Goal: Information Seeking & Learning: Learn about a topic

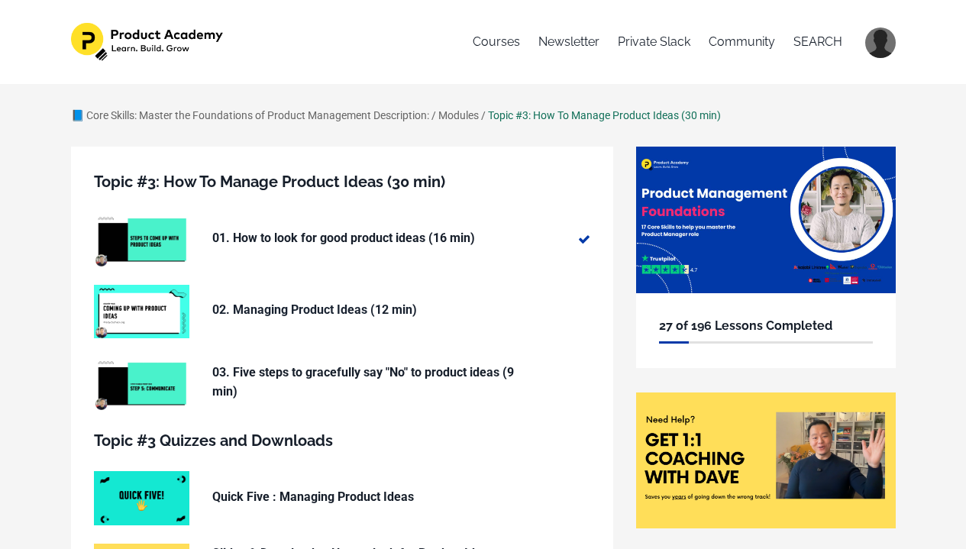
click at [342, 301] on p "02. Managing Product Ideas (12 min)" at bounding box center [365, 310] width 306 height 20
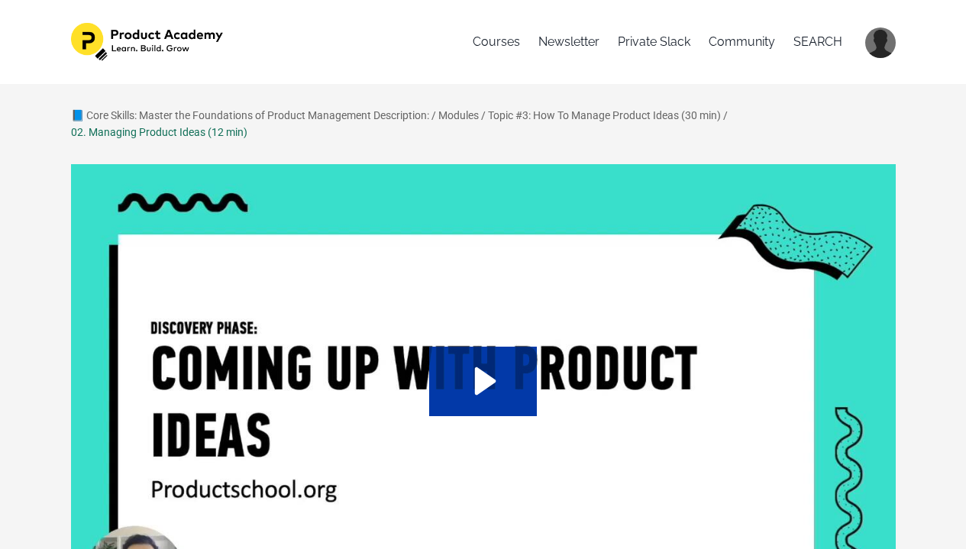
scroll to position [82, 0]
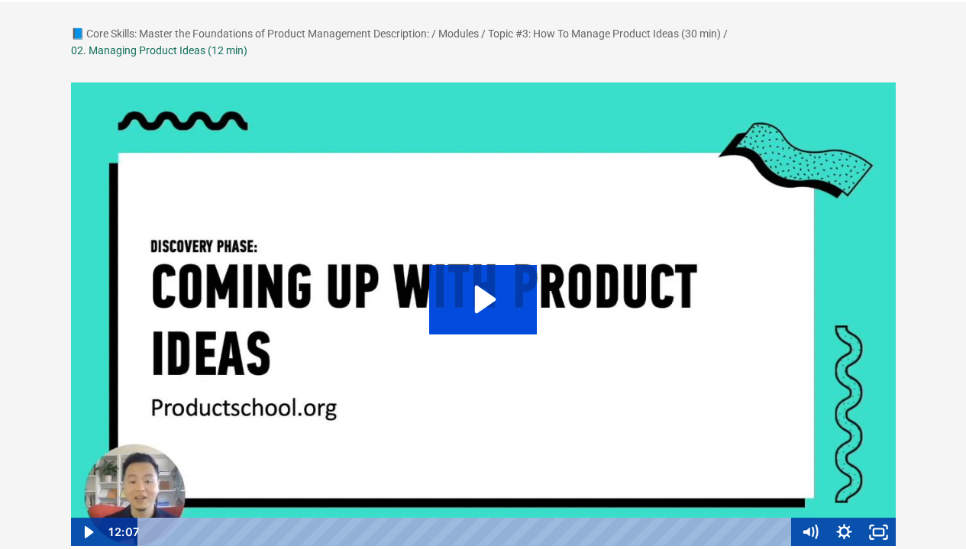
click at [498, 299] on icon "Play Video: /sites/127338/video/36190a53-9746-4fe6-8b1d-d6d4b93c02d3.mp4" at bounding box center [483, 299] width 108 height 69
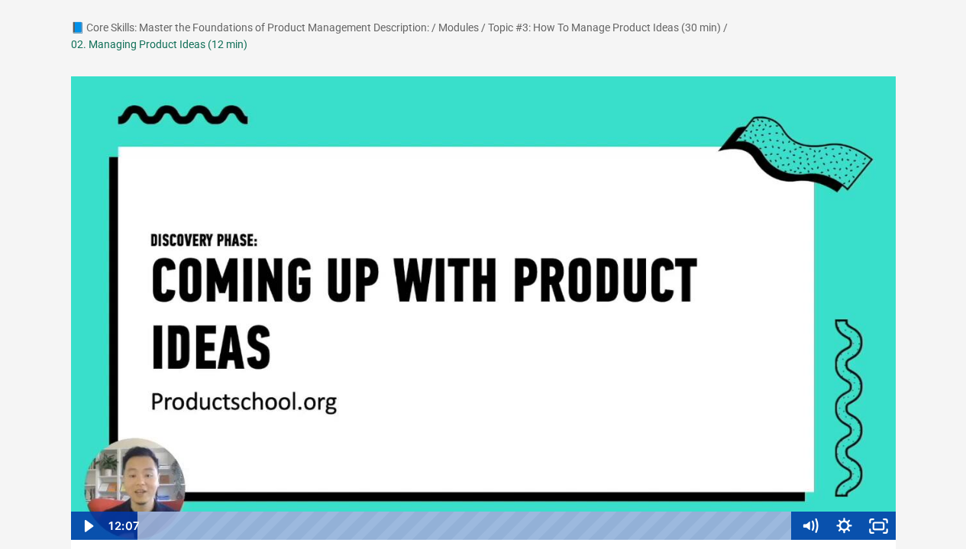
scroll to position [96, 0]
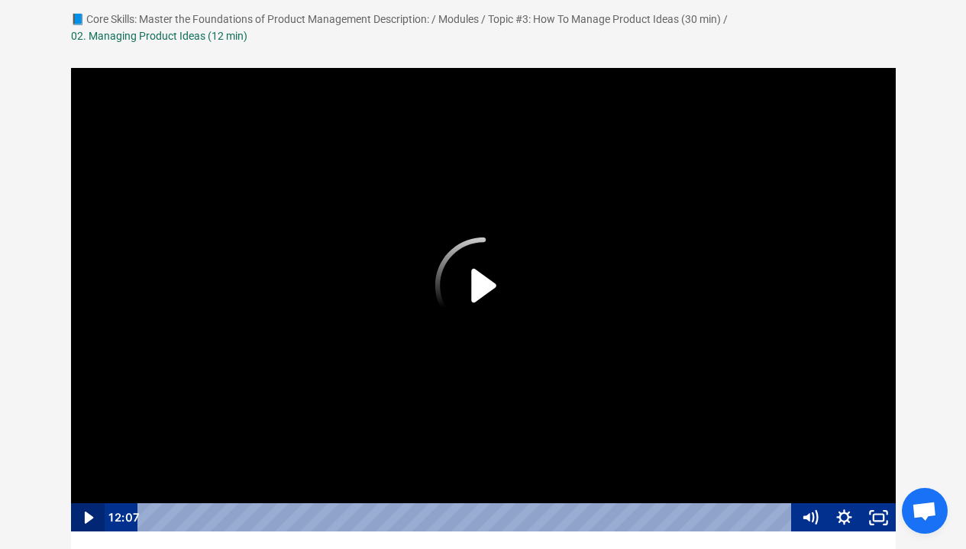
click at [97, 523] on icon "Play Video" at bounding box center [88, 517] width 34 height 29
click at [837, 514] on icon "Show settings menu" at bounding box center [844, 517] width 34 height 29
click at [851, 468] on span "1x" at bounding box center [866, 459] width 43 height 29
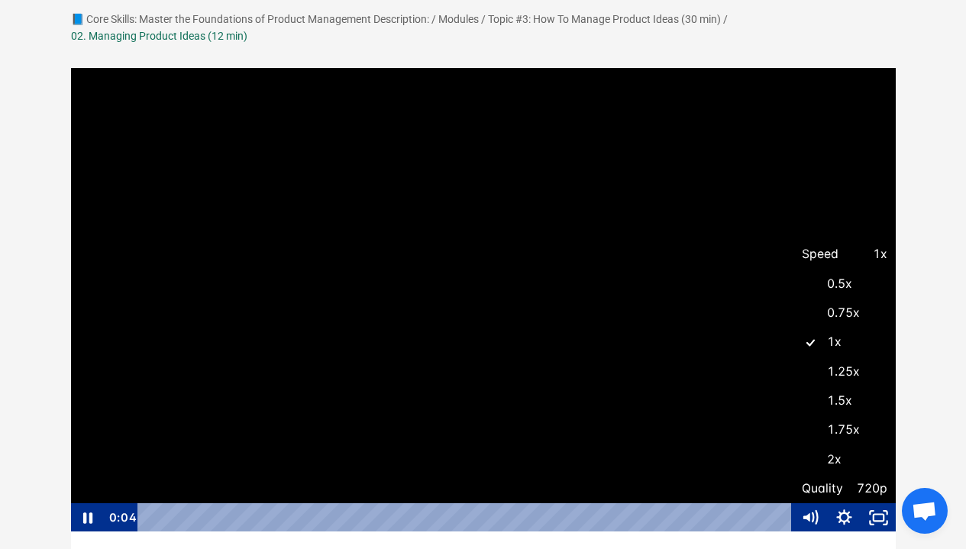
click at [847, 406] on label "1.5x" at bounding box center [844, 402] width 103 height 30
click at [794, 387] on input "1.5x" at bounding box center [793, 387] width 1 height 1
radio input "true"
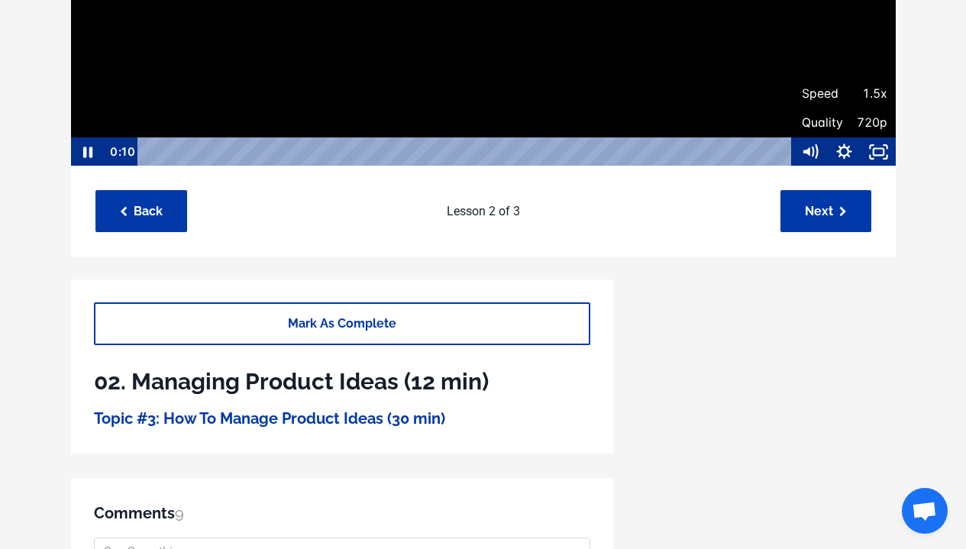
scroll to position [112, 0]
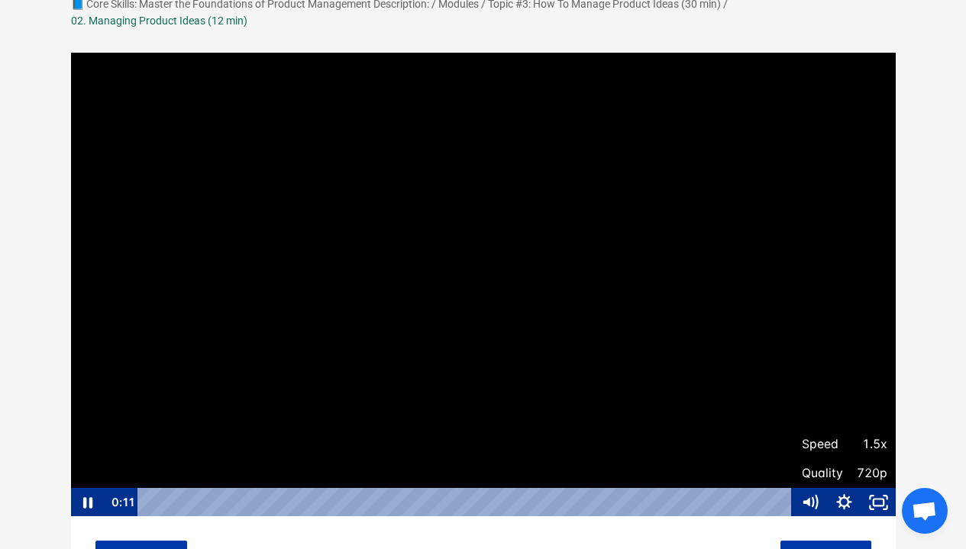
click at [358, 231] on div at bounding box center [483, 285] width 827 height 466
click at [374, 223] on div at bounding box center [483, 285] width 827 height 466
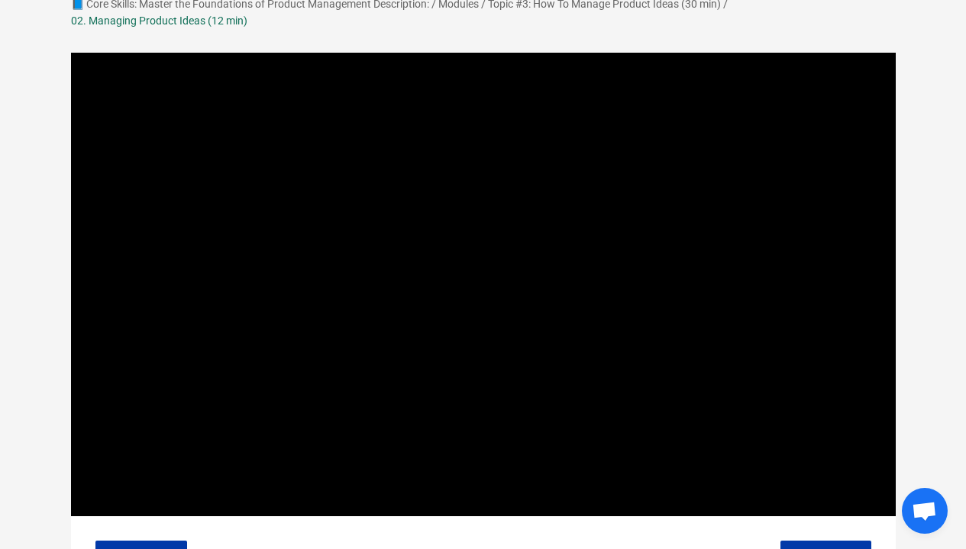
click at [374, 212] on div at bounding box center [483, 285] width 827 height 466
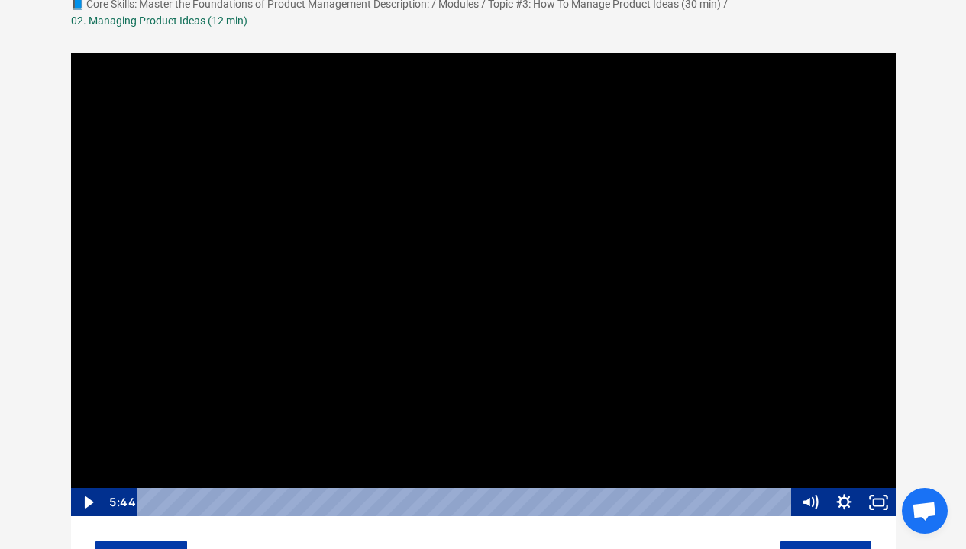
click at [374, 212] on div at bounding box center [483, 285] width 827 height 466
click at [581, 322] on div at bounding box center [483, 285] width 827 height 466
click at [888, 499] on icon "Fullscreen" at bounding box center [879, 502] width 34 height 29
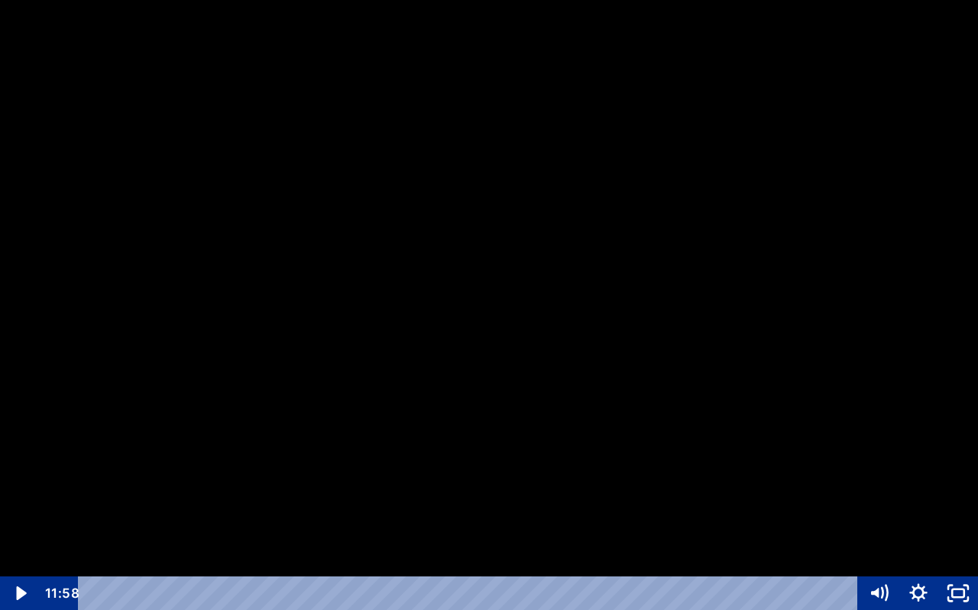
click at [915, 442] on div at bounding box center [489, 305] width 978 height 610
click at [962, 549] on icon "Unfullscreen" at bounding box center [958, 594] width 40 height 34
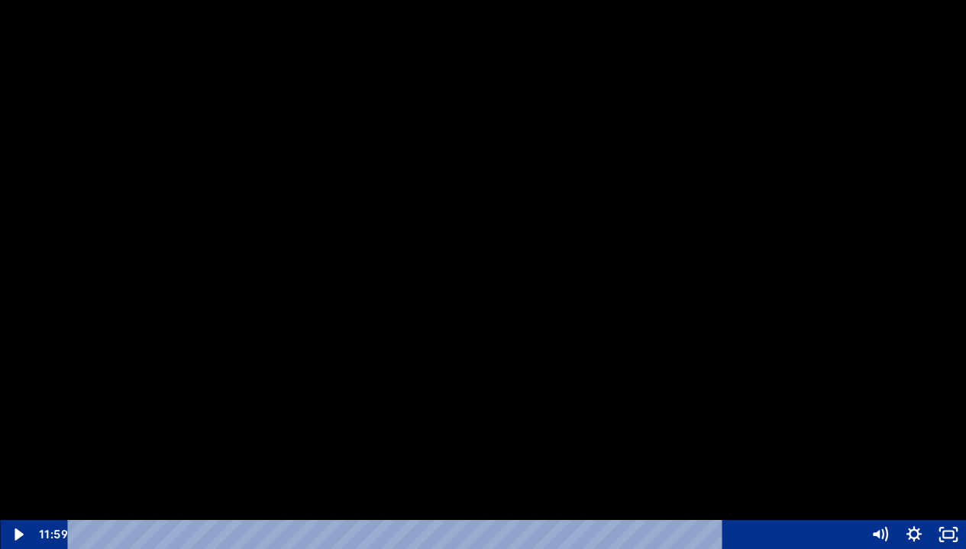
scroll to position [146, 0]
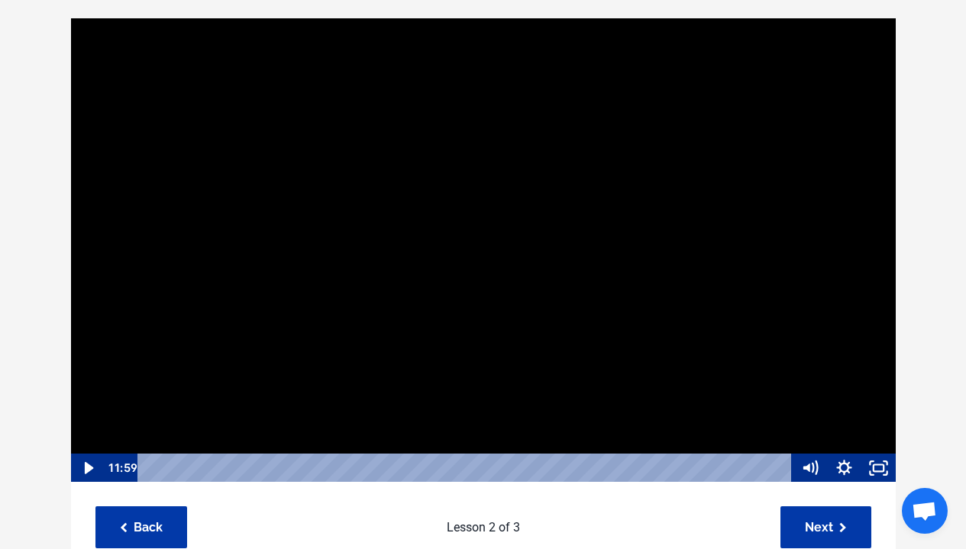
click at [438, 225] on div at bounding box center [483, 251] width 827 height 466
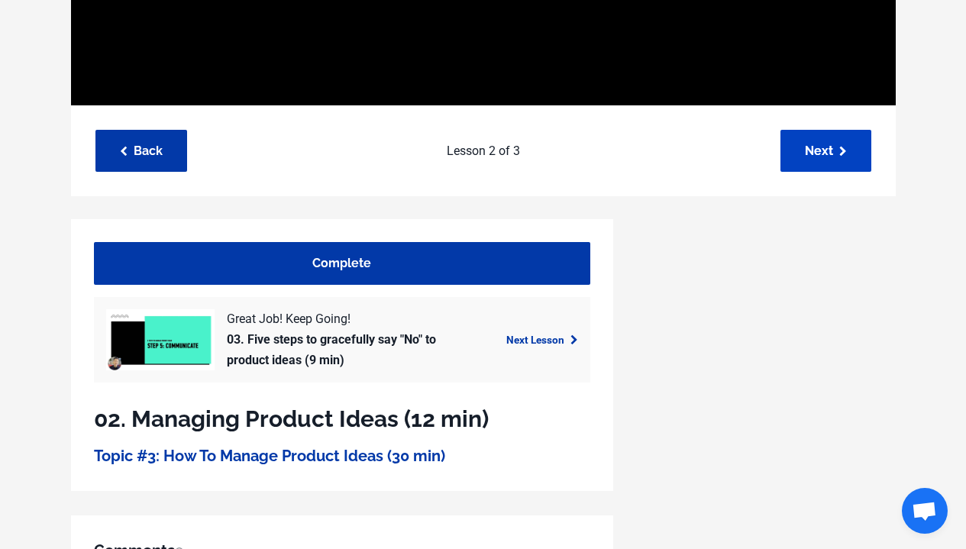
scroll to position [488, 0]
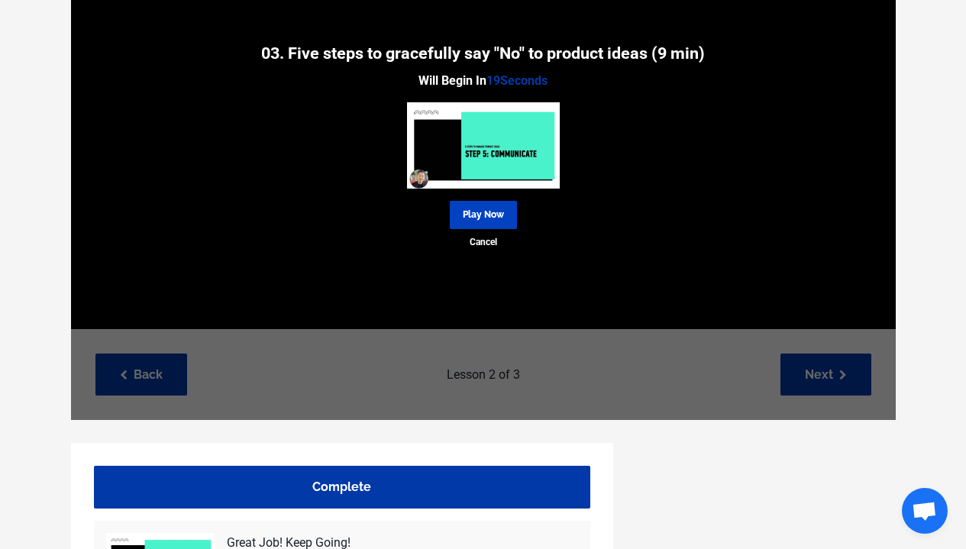
click at [479, 208] on link "Play Now" at bounding box center [483, 215] width 67 height 28
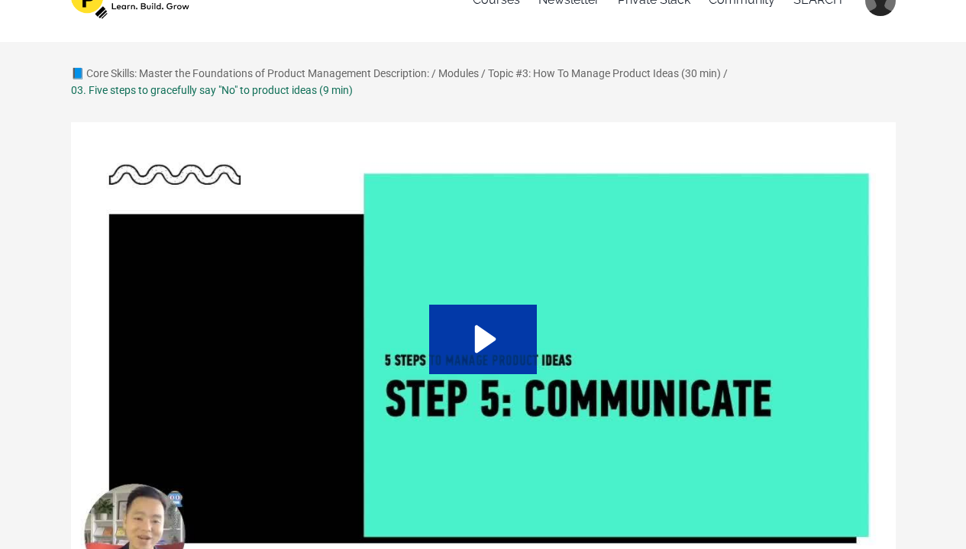
scroll to position [71, 0]
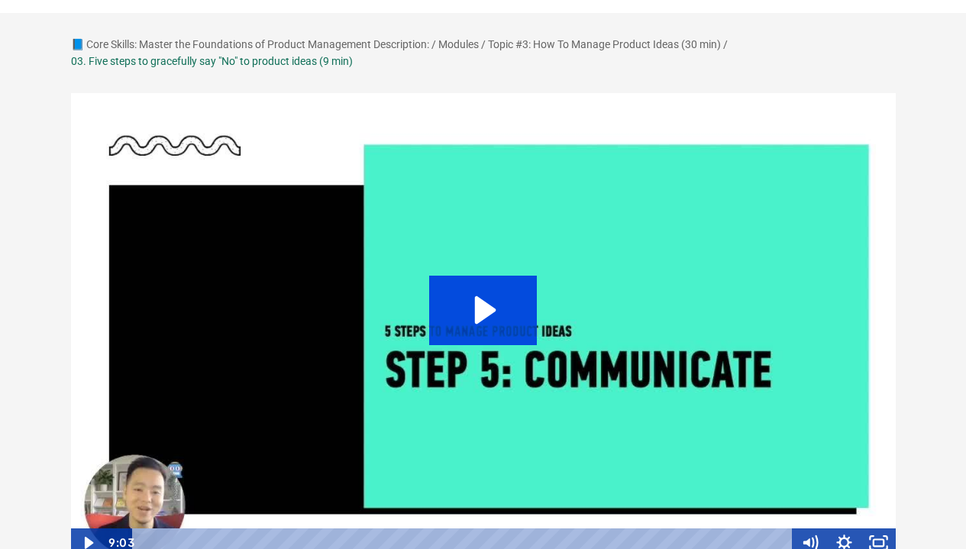
click at [525, 306] on icon "Play Video: /sites/127338/video/4113c0c3-21e8-41df-9a73-2da803b2601b.mp4" at bounding box center [483, 310] width 108 height 69
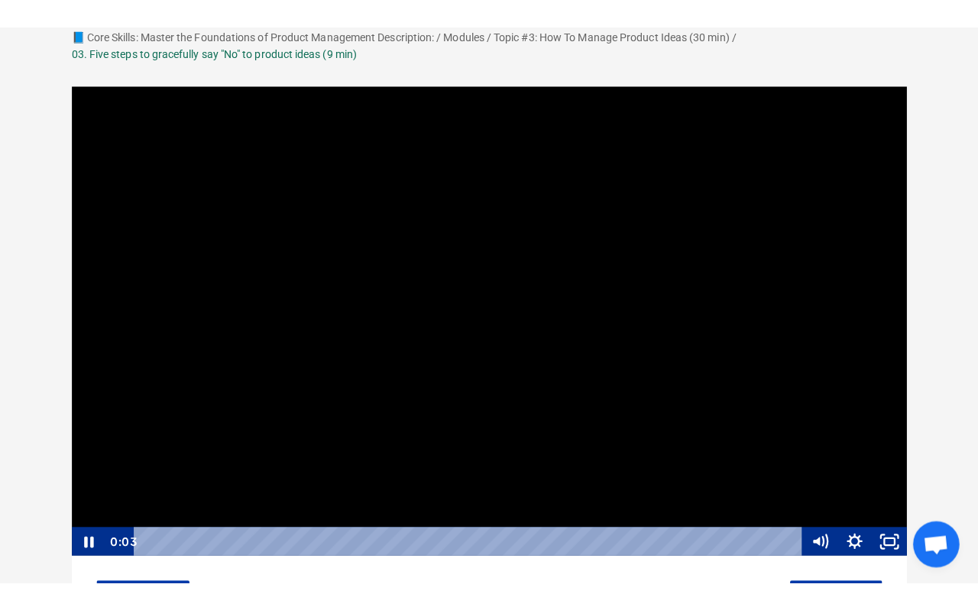
scroll to position [108, 0]
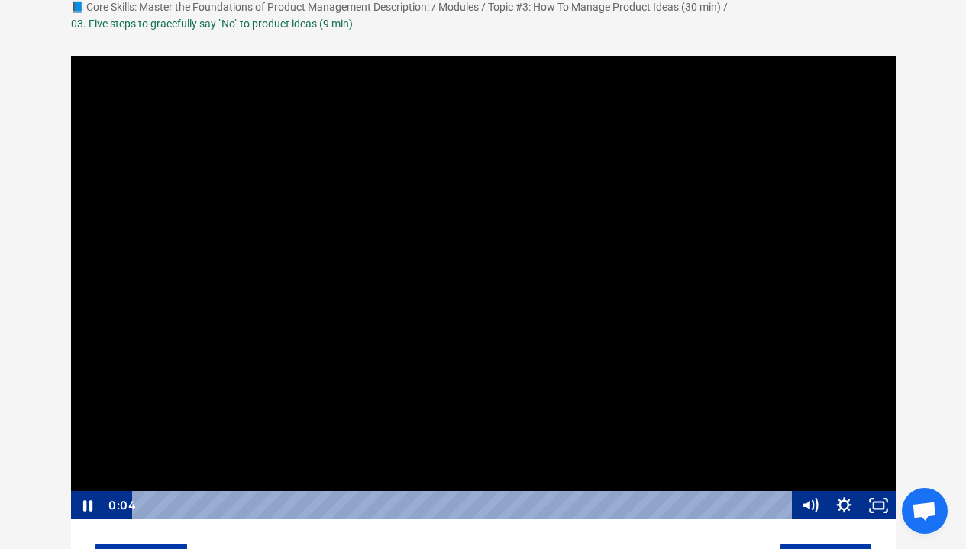
click at [646, 351] on div at bounding box center [483, 288] width 827 height 466
click at [513, 167] on div at bounding box center [483, 288] width 827 height 466
click at [846, 500] on icon "Show settings menu" at bounding box center [844, 505] width 34 height 29
click at [849, 449] on span "1x" at bounding box center [866, 447] width 43 height 29
click at [849, 400] on label "1.5x" at bounding box center [844, 389] width 103 height 30
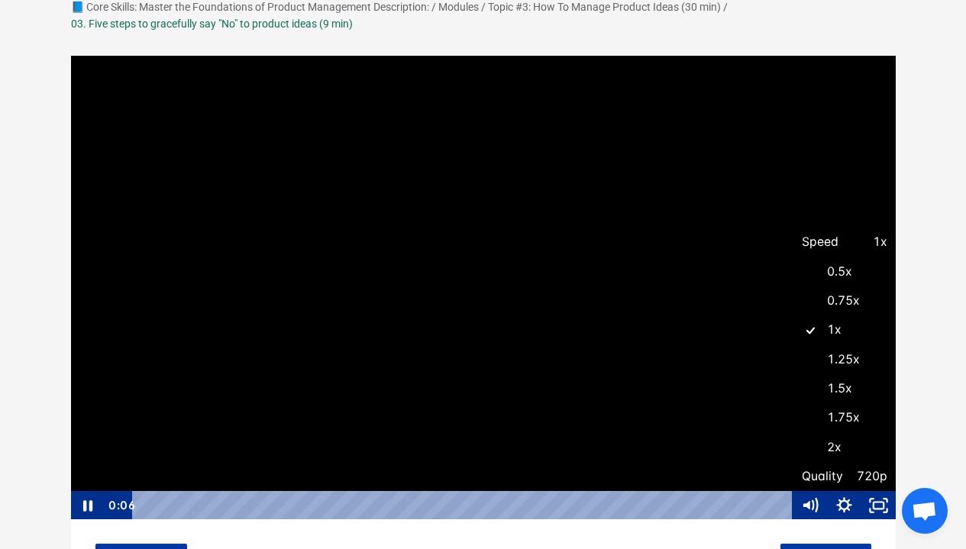
click at [794, 375] on input "1.5x" at bounding box center [793, 374] width 1 height 1
radio input "true"
click at [890, 504] on icon "Fullscreen" at bounding box center [879, 505] width 34 height 29
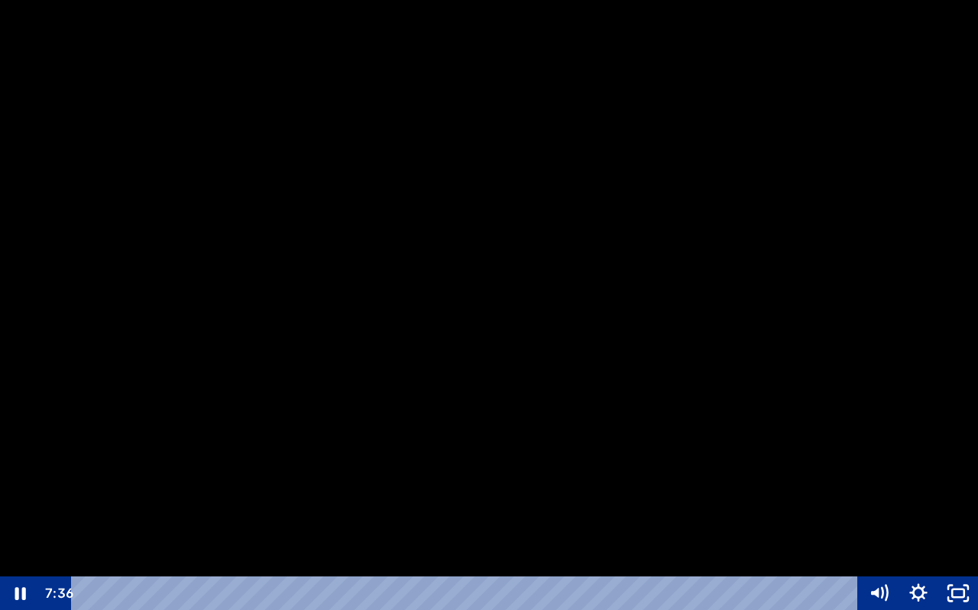
click at [638, 401] on div at bounding box center [489, 305] width 978 height 610
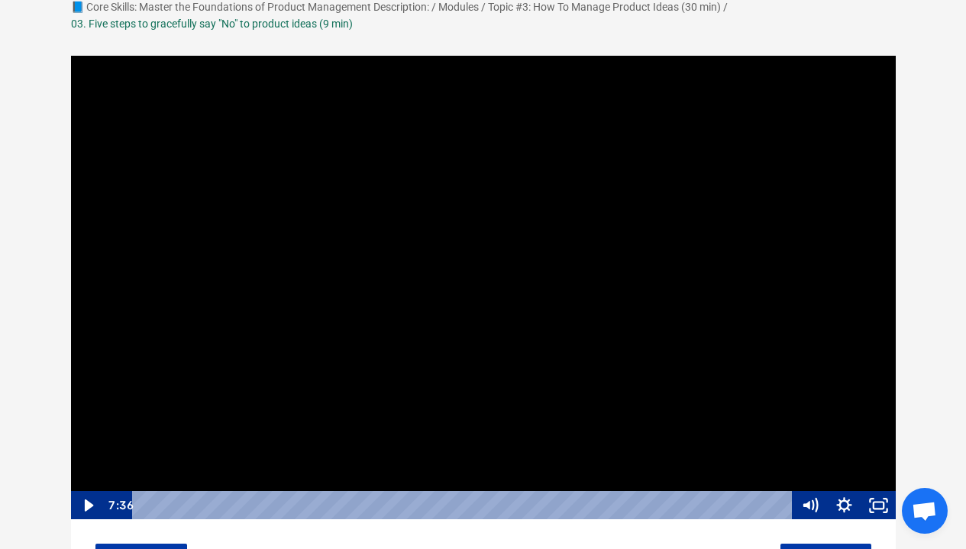
click at [467, 221] on div at bounding box center [483, 288] width 827 height 466
click at [872, 496] on icon "Fullscreen" at bounding box center [879, 505] width 41 height 35
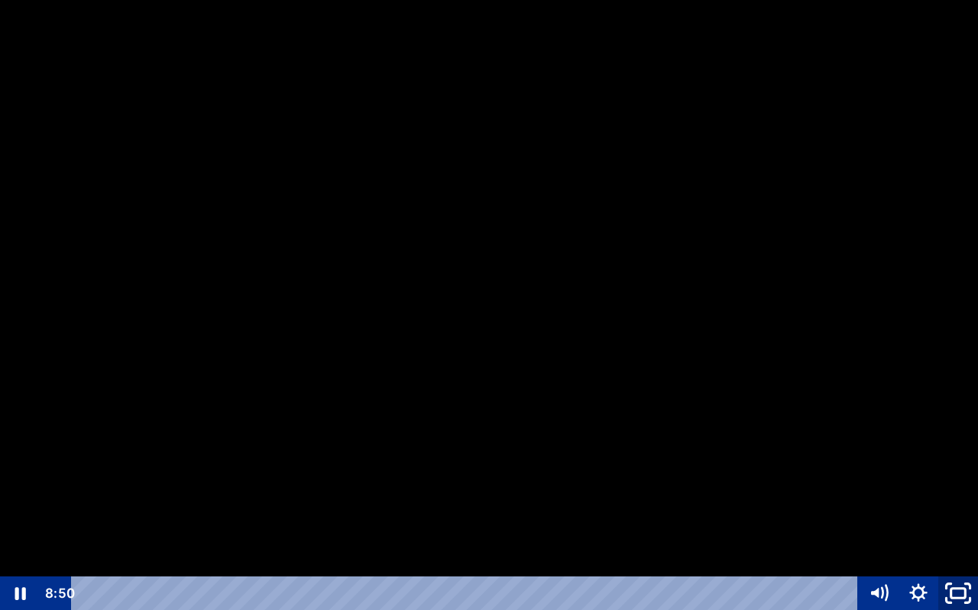
click at [966, 549] on icon "Unfullscreen" at bounding box center [957, 594] width 47 height 40
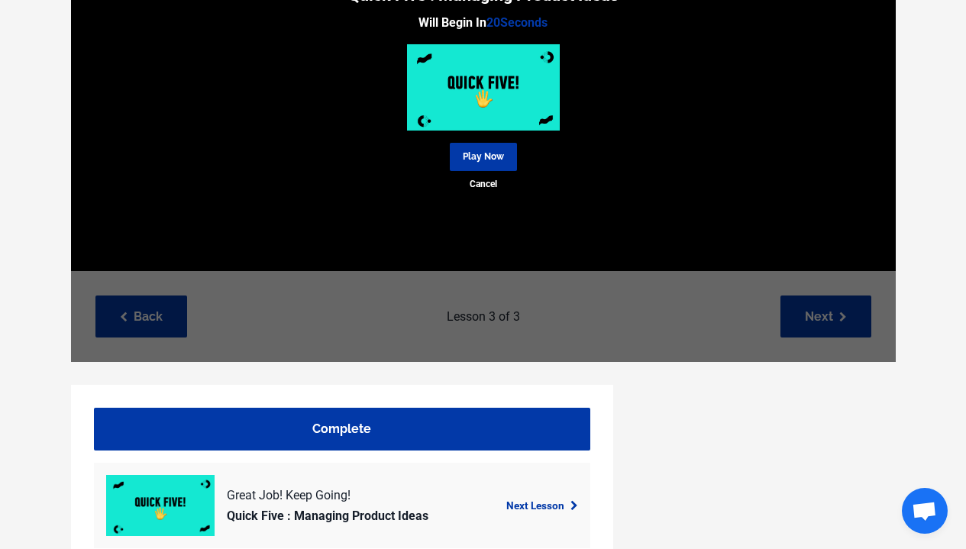
scroll to position [391, 0]
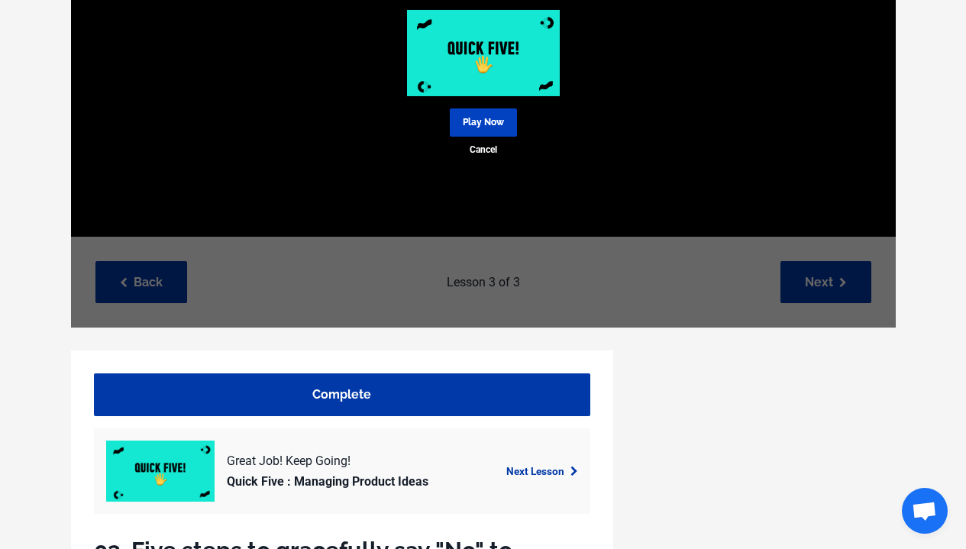
click at [511, 128] on link "Play Now" at bounding box center [483, 122] width 67 height 28
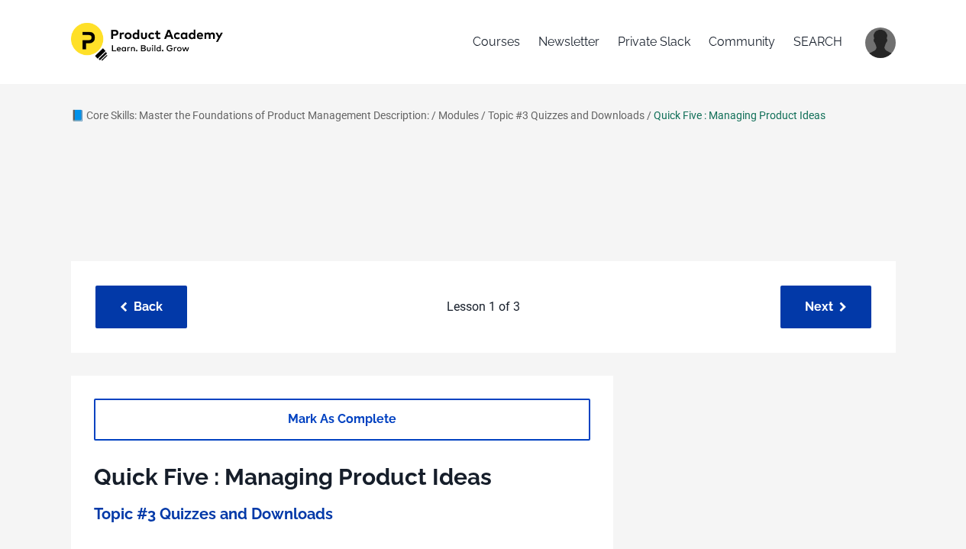
click at [531, 415] on link "Mark As Complete" at bounding box center [342, 420] width 497 height 42
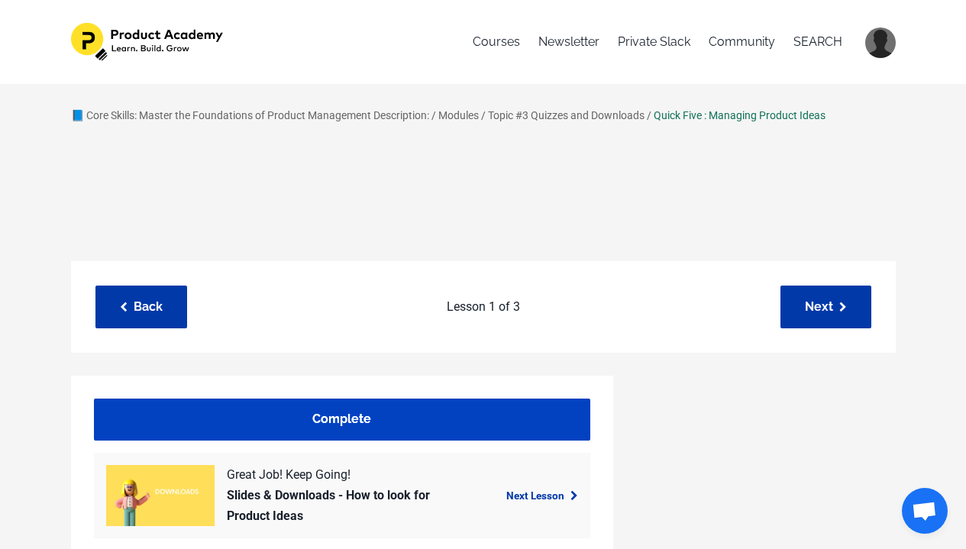
scroll to position [3, 0]
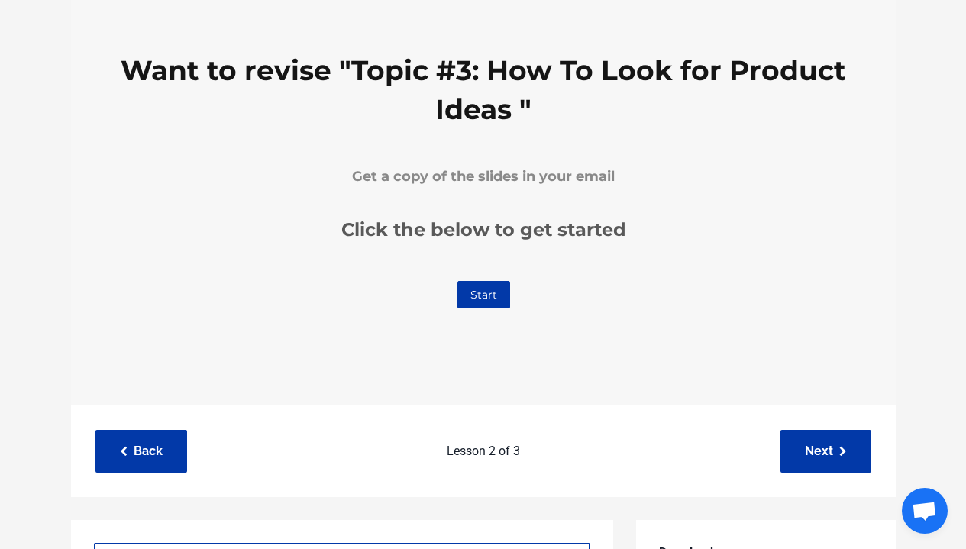
scroll to position [560, 0]
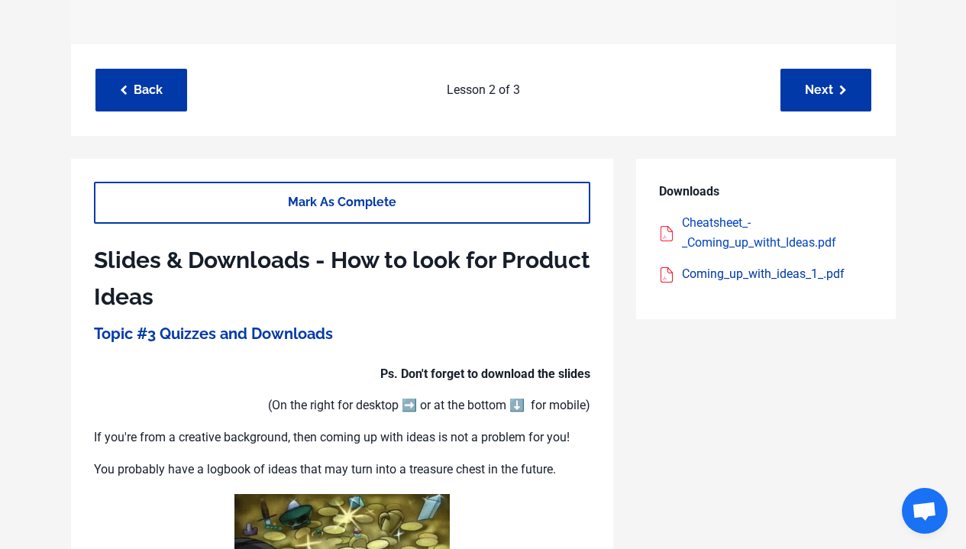
click at [707, 252] on div "Cheatsheet_-_Coming_up_witht_Ideas.pdf" at bounding box center [777, 232] width 191 height 39
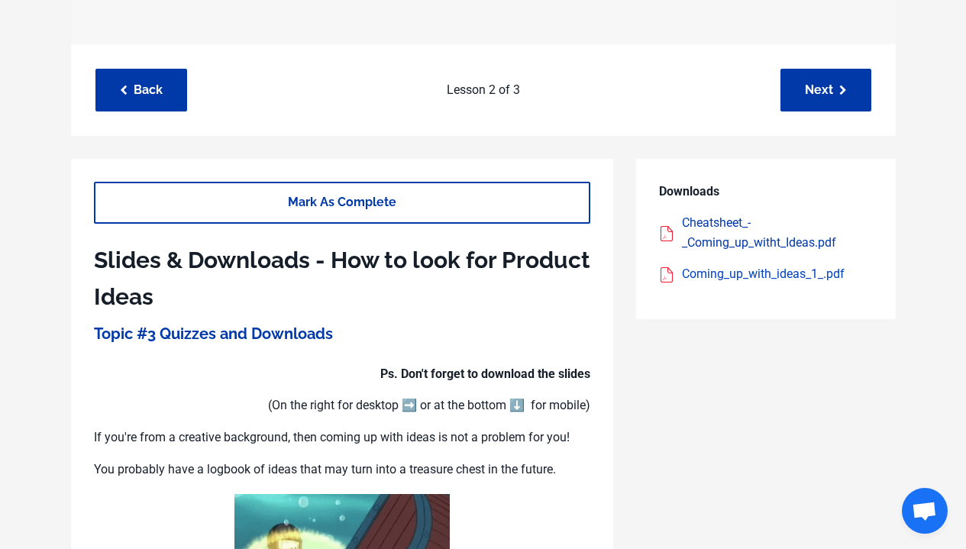
click at [740, 284] on div "Coming_up_with_ideas_1_.pdf" at bounding box center [777, 274] width 191 height 20
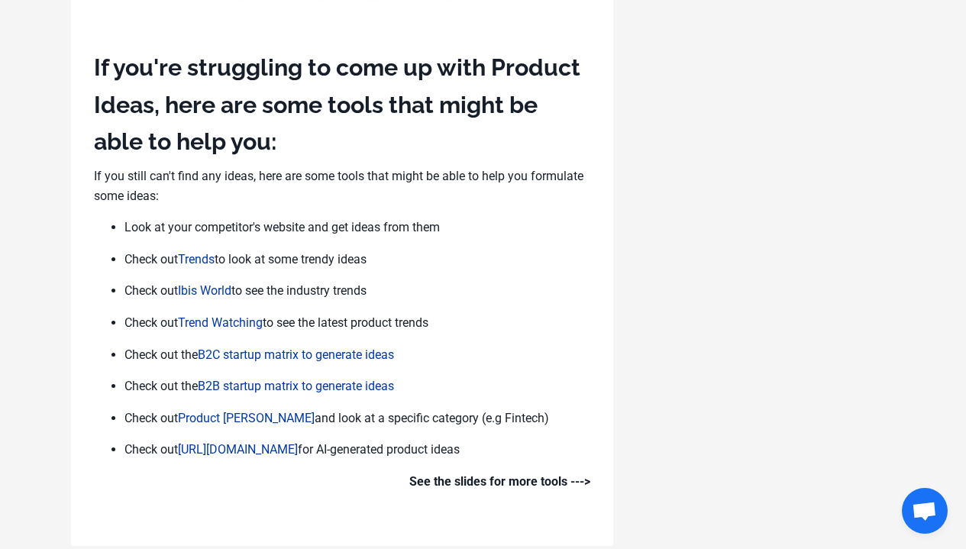
scroll to position [1875, 0]
